Goal: Navigation & Orientation: Find specific page/section

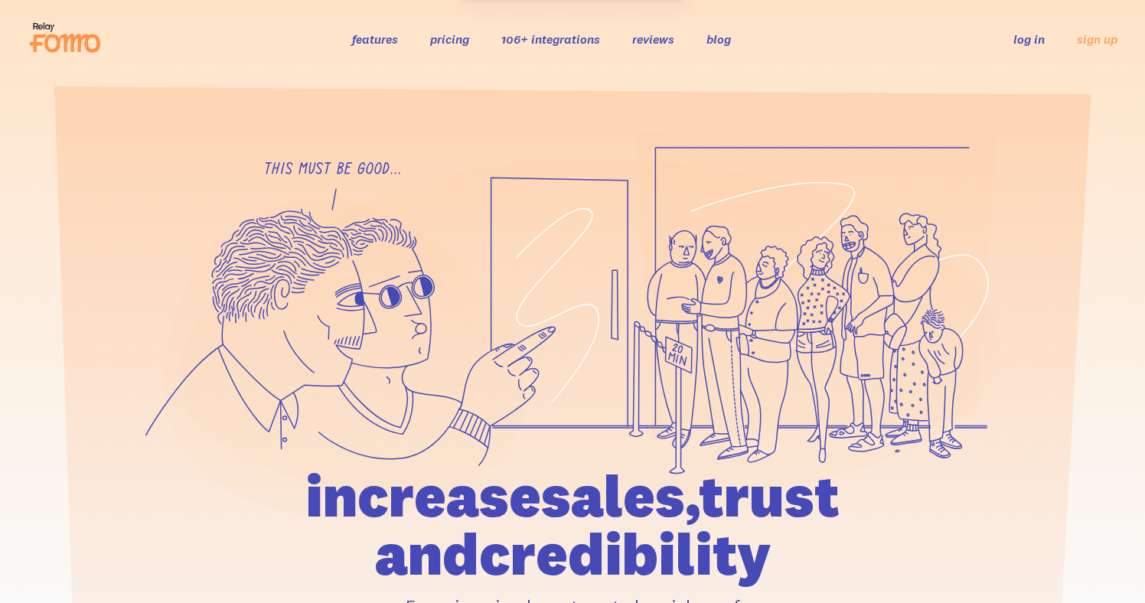
click at [560, 40] on link "106+ integrations" at bounding box center [550, 38] width 99 height 15
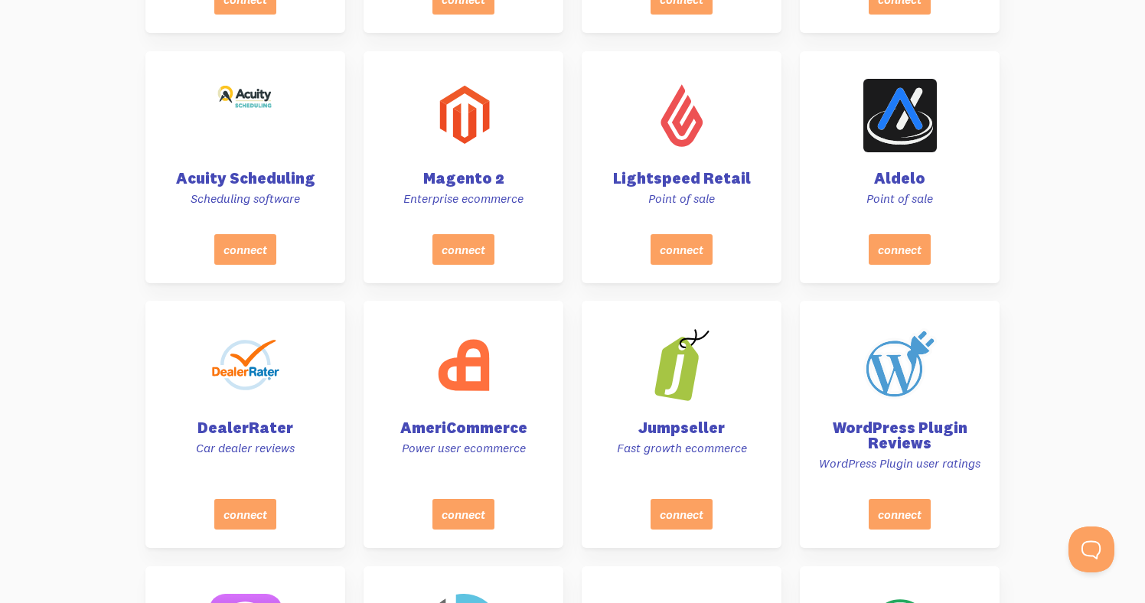
scroll to position [6725, 0]
